Goal: Navigation & Orientation: Find specific page/section

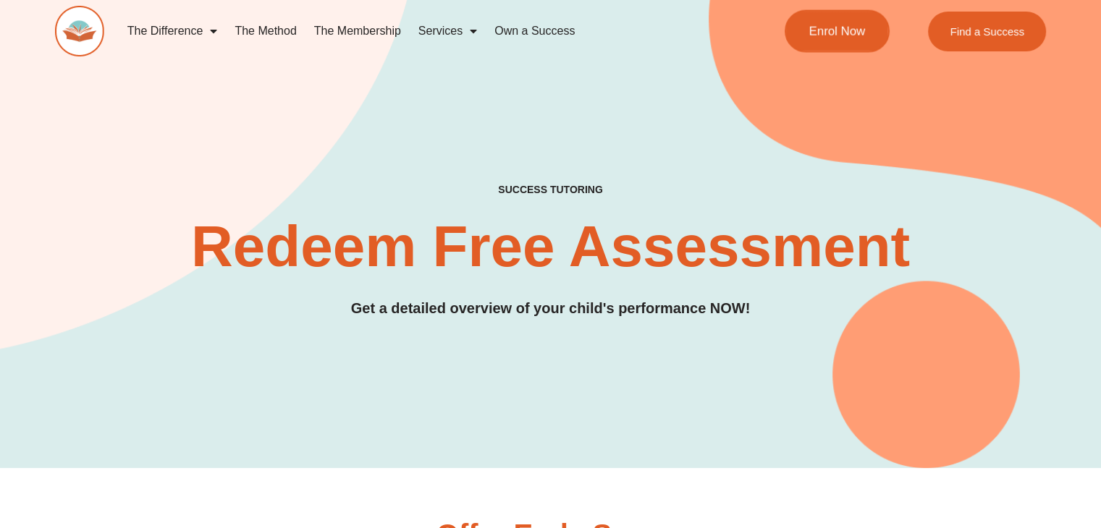
click at [843, 37] on span "Enrol Now" at bounding box center [836, 31] width 56 height 12
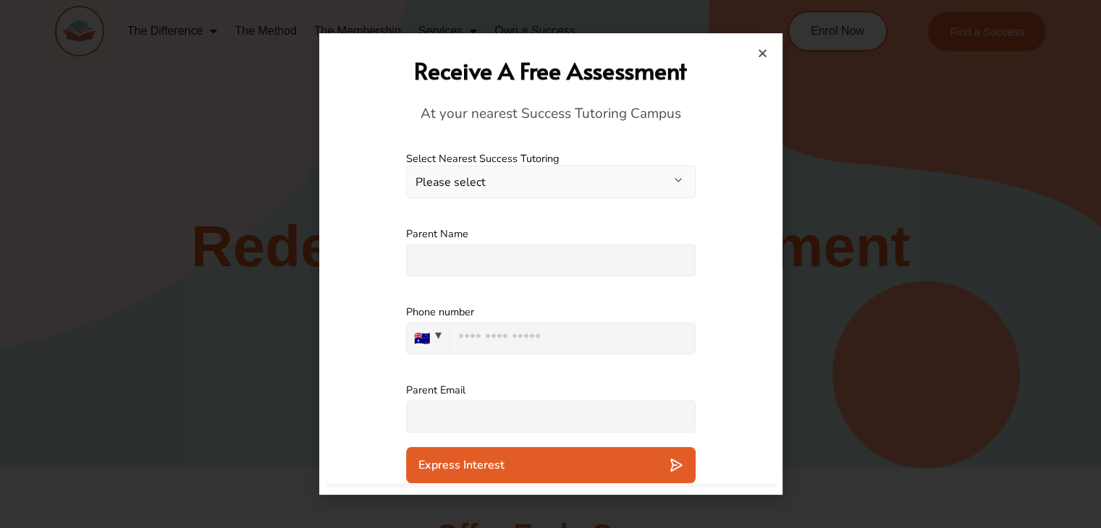
click at [1016, 177] on div at bounding box center [550, 264] width 1101 height 528
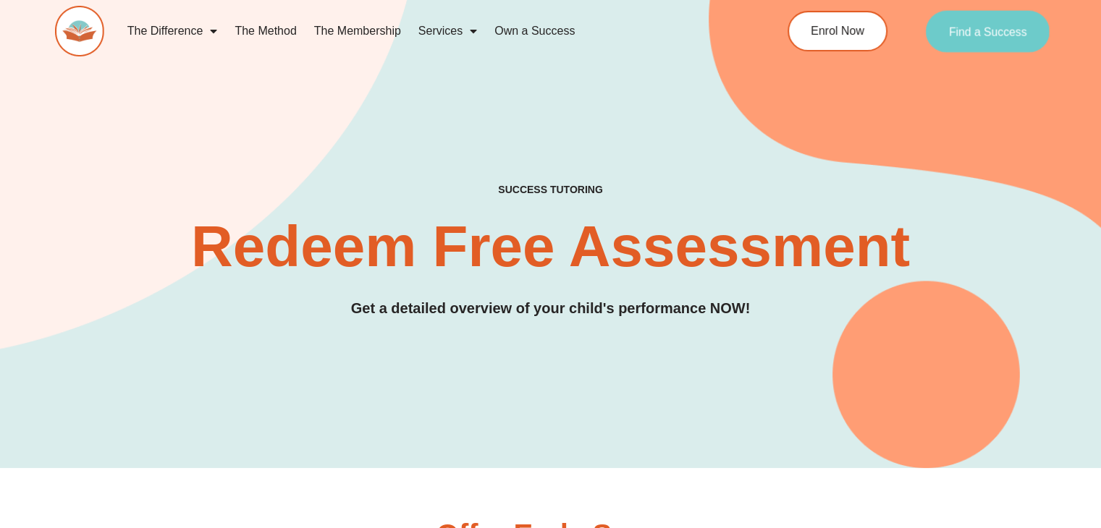
click at [970, 35] on span "Find a Success" at bounding box center [988, 31] width 78 height 12
